Goal: Task Accomplishment & Management: Use online tool/utility

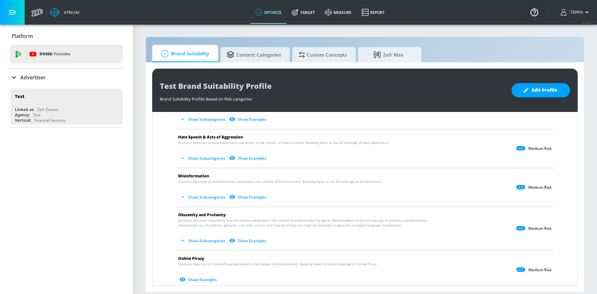
scroll to position [175, 0]
click at [250, 52] on span "Content Categories" at bounding box center [254, 53] width 54 height 15
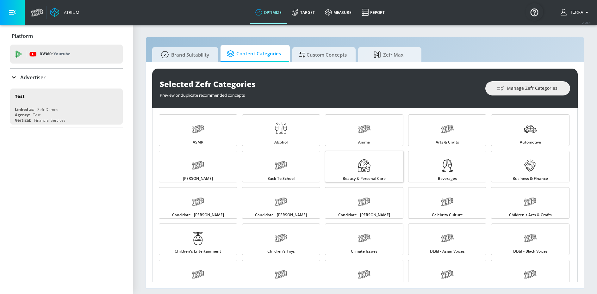
click at [362, 168] on icon at bounding box center [364, 165] width 13 height 13
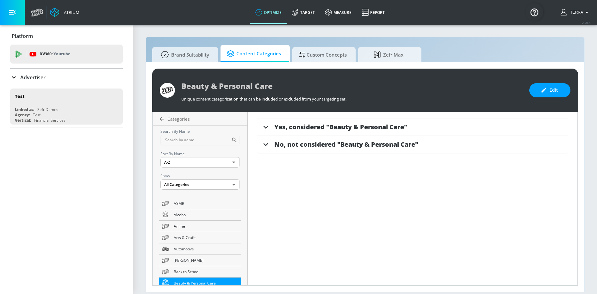
drag, startPoint x: 265, startPoint y: 128, endPoint x: 270, endPoint y: 129, distance: 4.6
click at [265, 128] on icon at bounding box center [265, 126] width 9 height 9
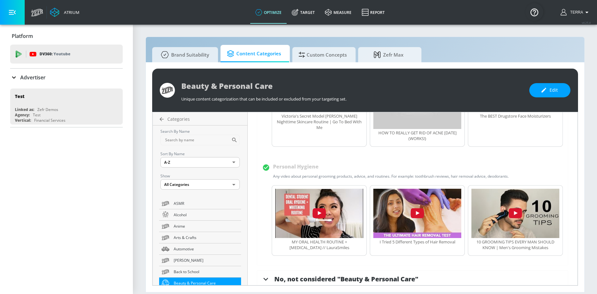
scroll to position [551, 0]
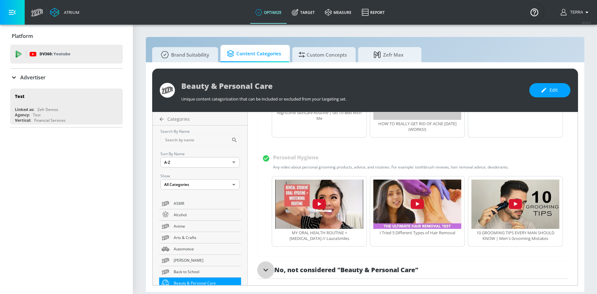
drag, startPoint x: 266, startPoint y: 270, endPoint x: 277, endPoint y: 264, distance: 13.1
click at [266, 270] on icon at bounding box center [266, 270] width 5 height 3
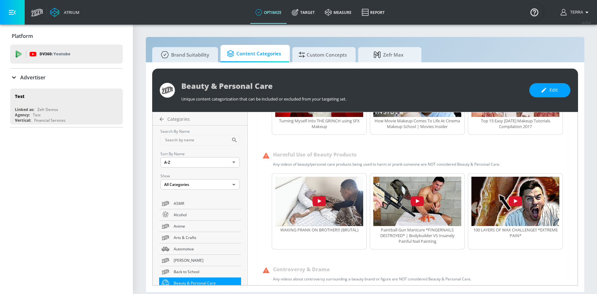
scroll to position [1168, 0]
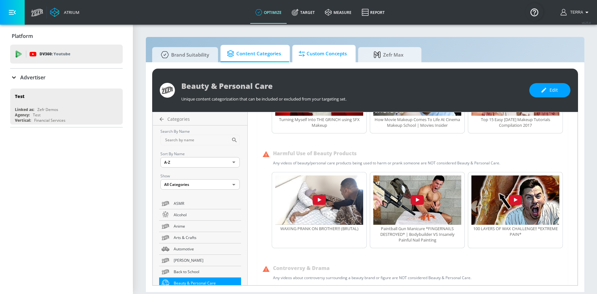
click at [321, 55] on span "Custom Concepts" at bounding box center [323, 53] width 48 height 15
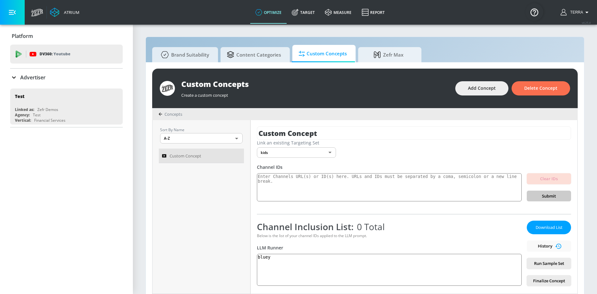
click at [328, 154] on body "Atrium optimize Target measure Report optimize Target measure Report v 4.25.4 T…" at bounding box center [298, 150] width 597 height 301
click at [275, 167] on li "Not selected" at bounding box center [296, 165] width 79 height 10
type input "none"
click at [282, 180] on textarea at bounding box center [389, 187] width 265 height 28
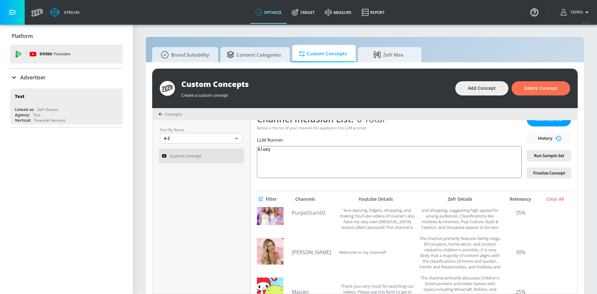
scroll to position [108, 0]
